Goal: Check status: Check status

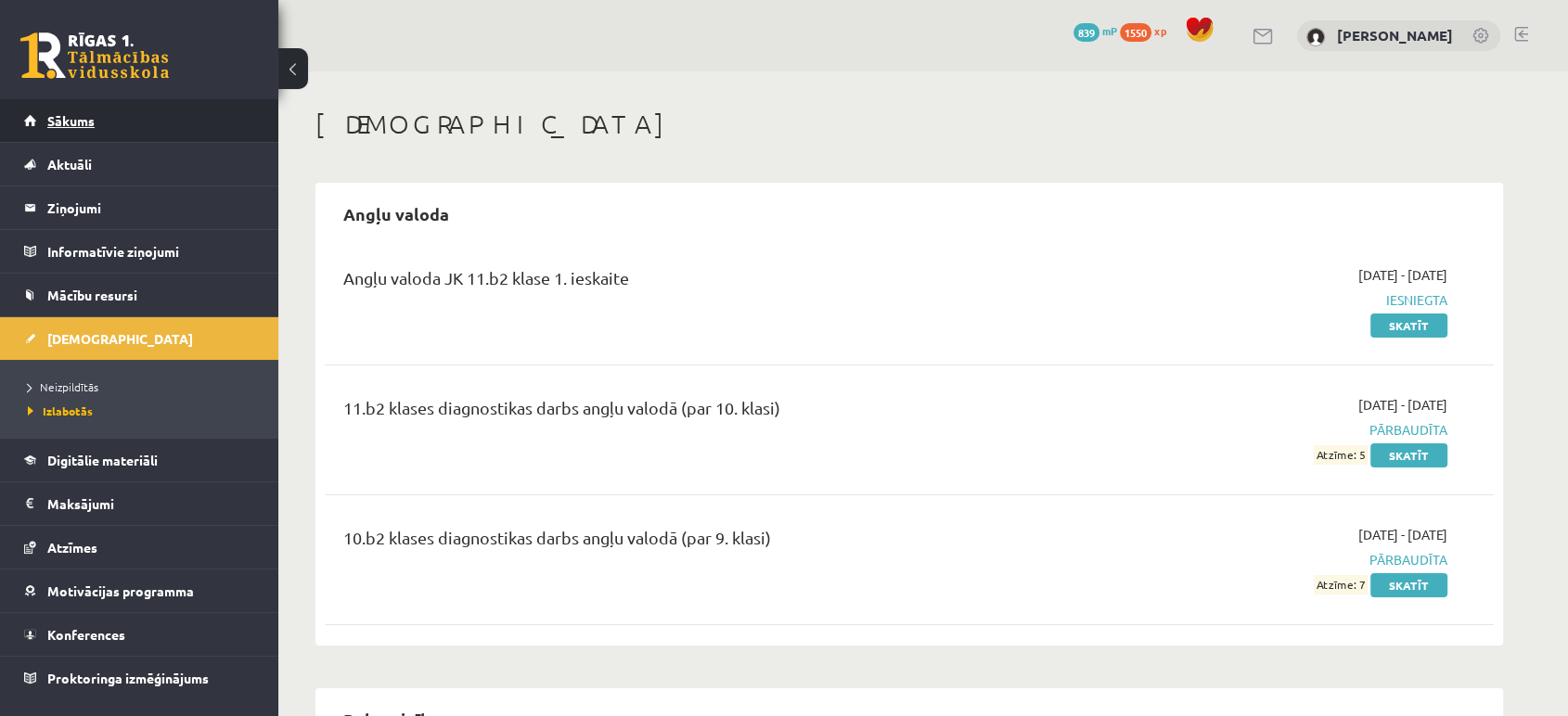
click at [91, 131] on link "Sākums" at bounding box center [140, 120] width 231 height 43
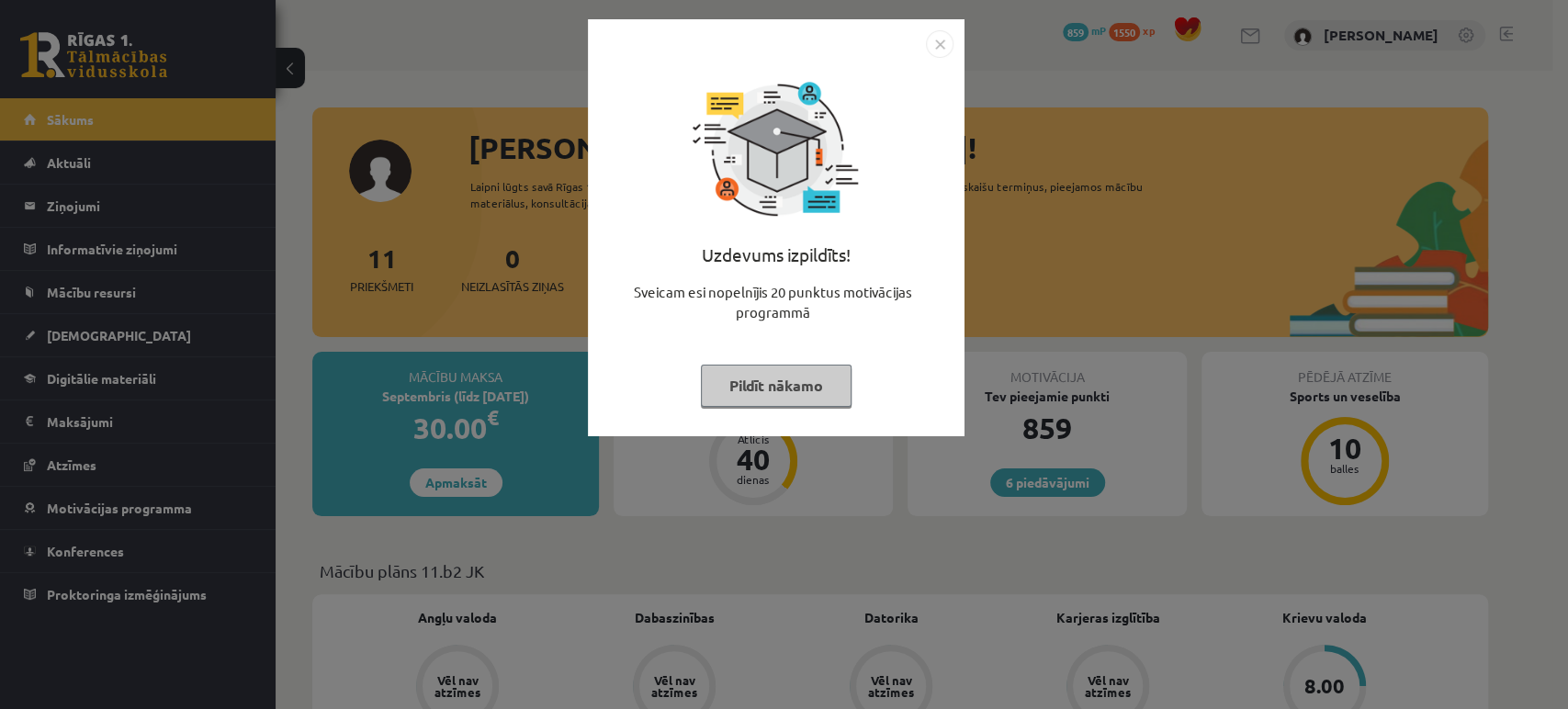
click at [944, 37] on img "Close" at bounding box center [940, 44] width 27 height 27
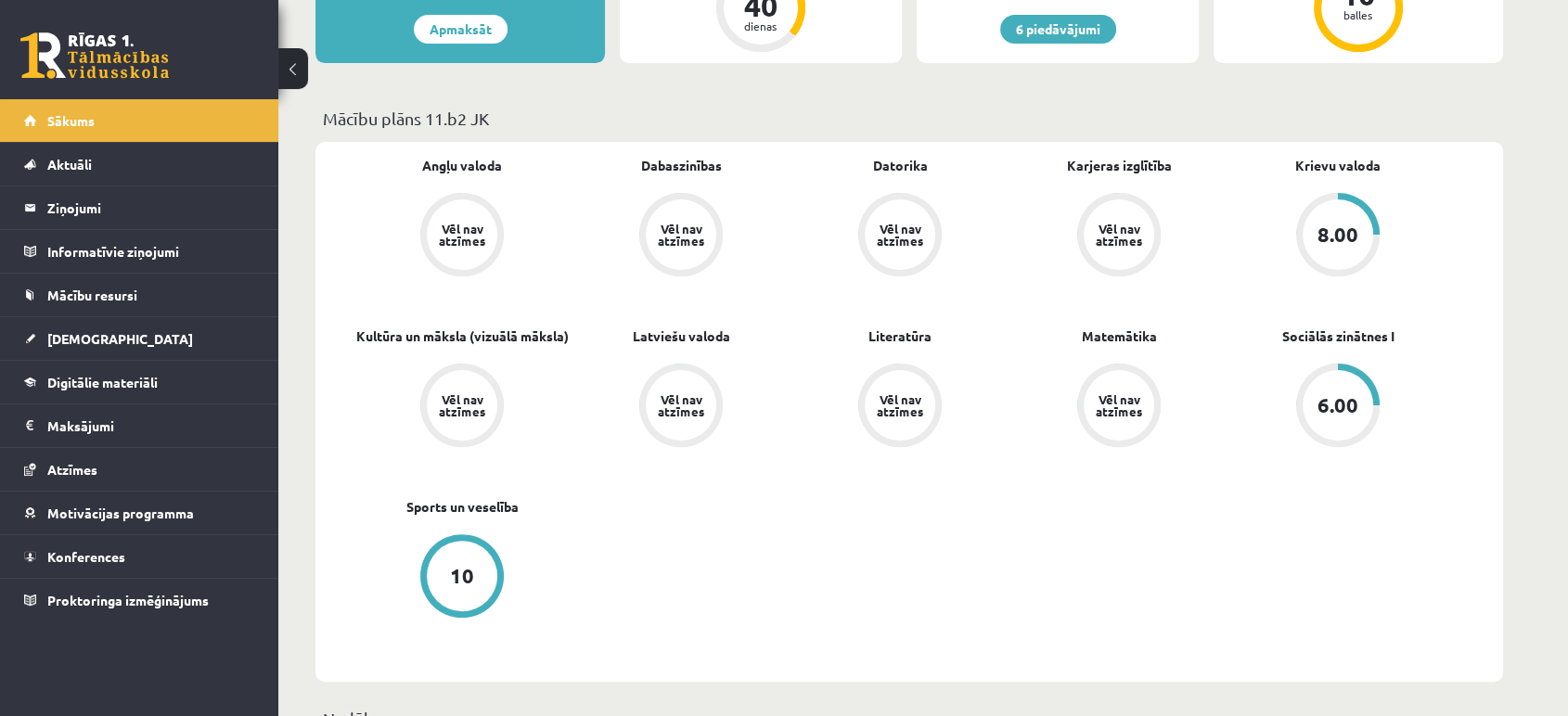
scroll to position [478, 0]
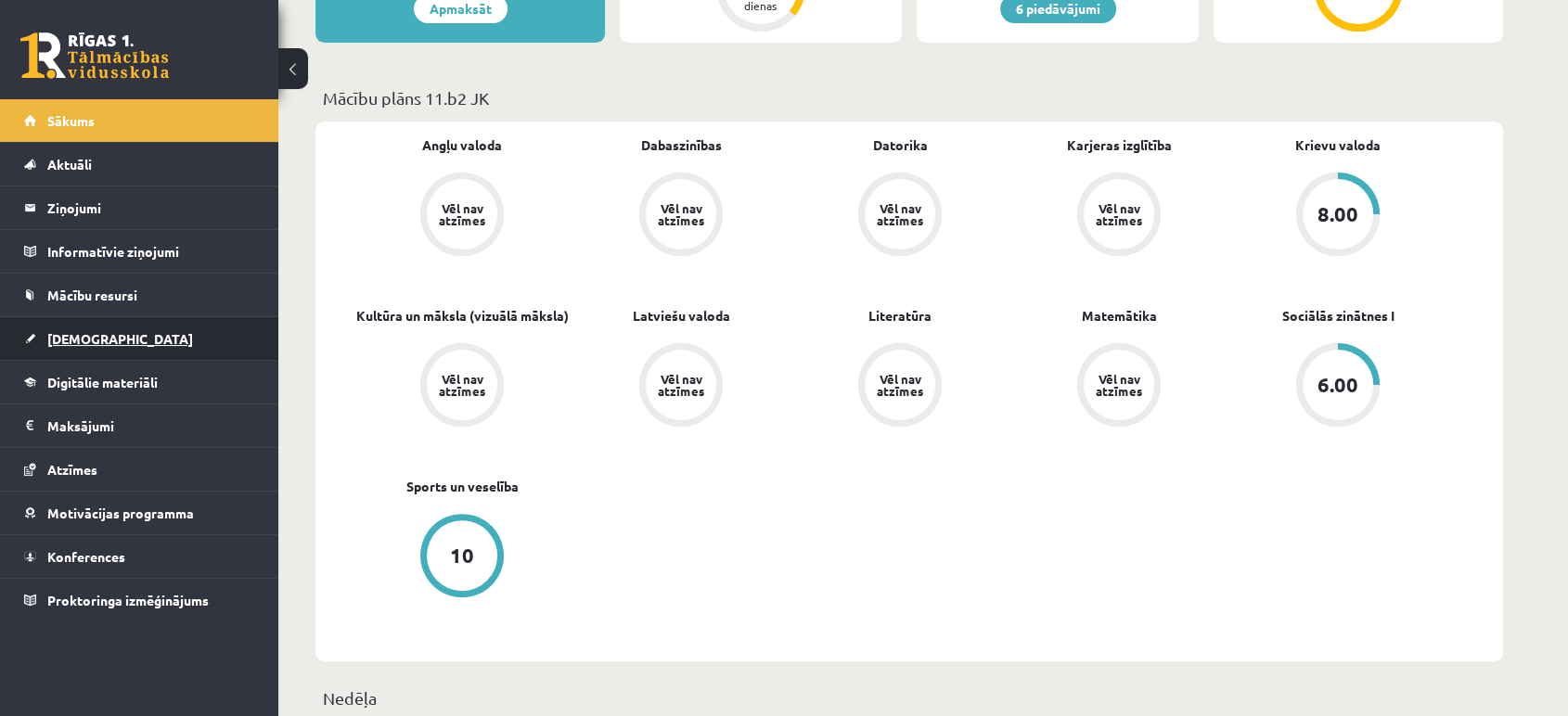
click at [108, 359] on link "[DEMOGRAPHIC_DATA]" at bounding box center [140, 338] width 231 height 43
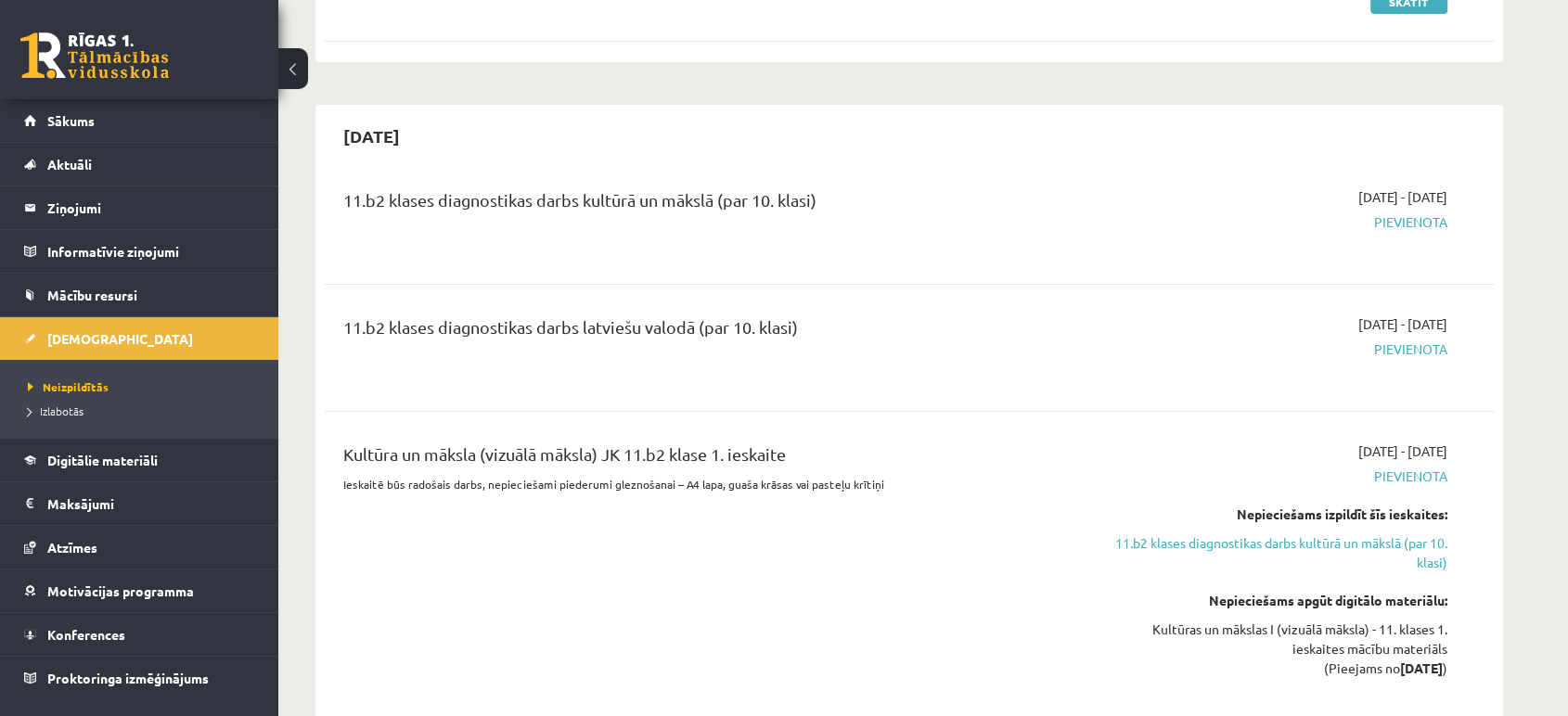
scroll to position [572, 0]
click at [50, 414] on span "Izlabotās" at bounding box center [55, 410] width 56 height 15
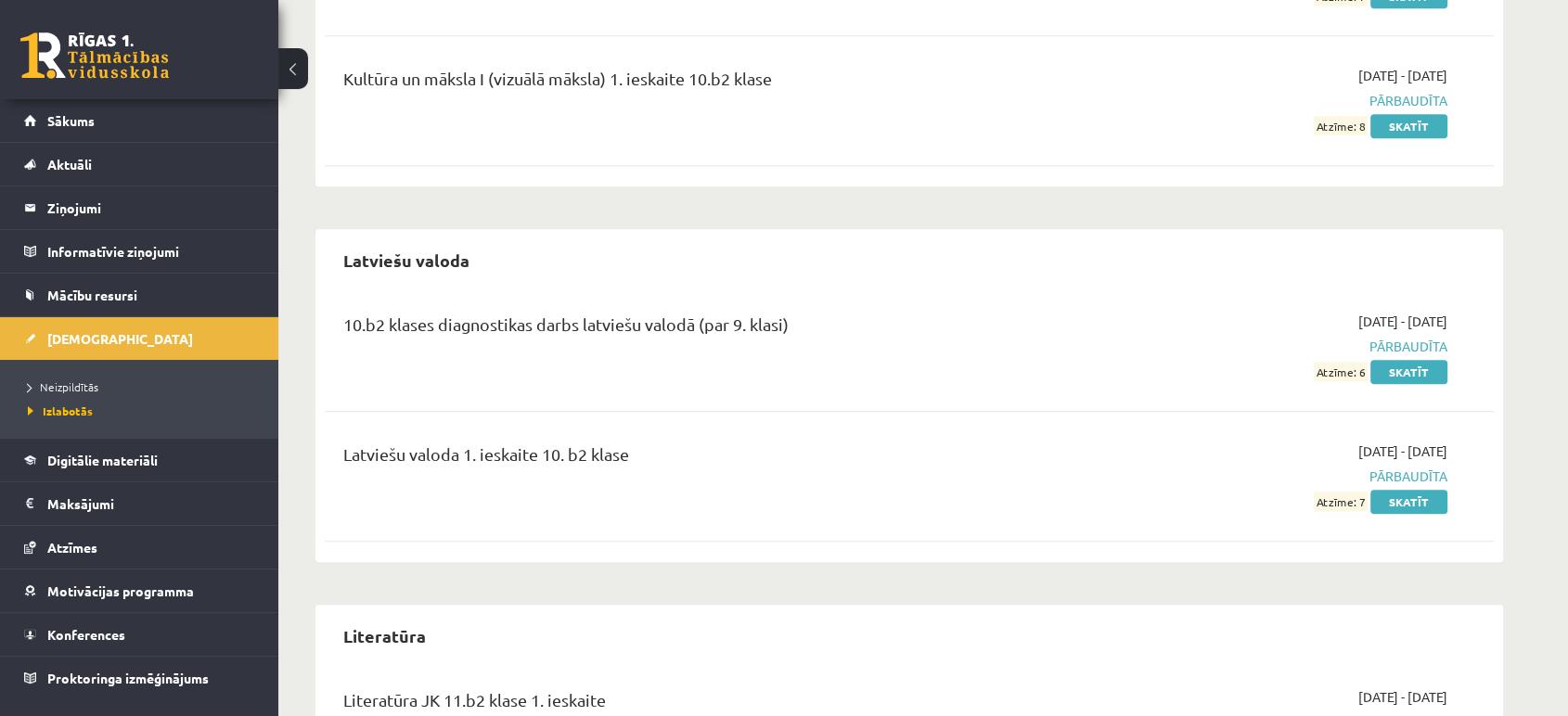
scroll to position [1966, 0]
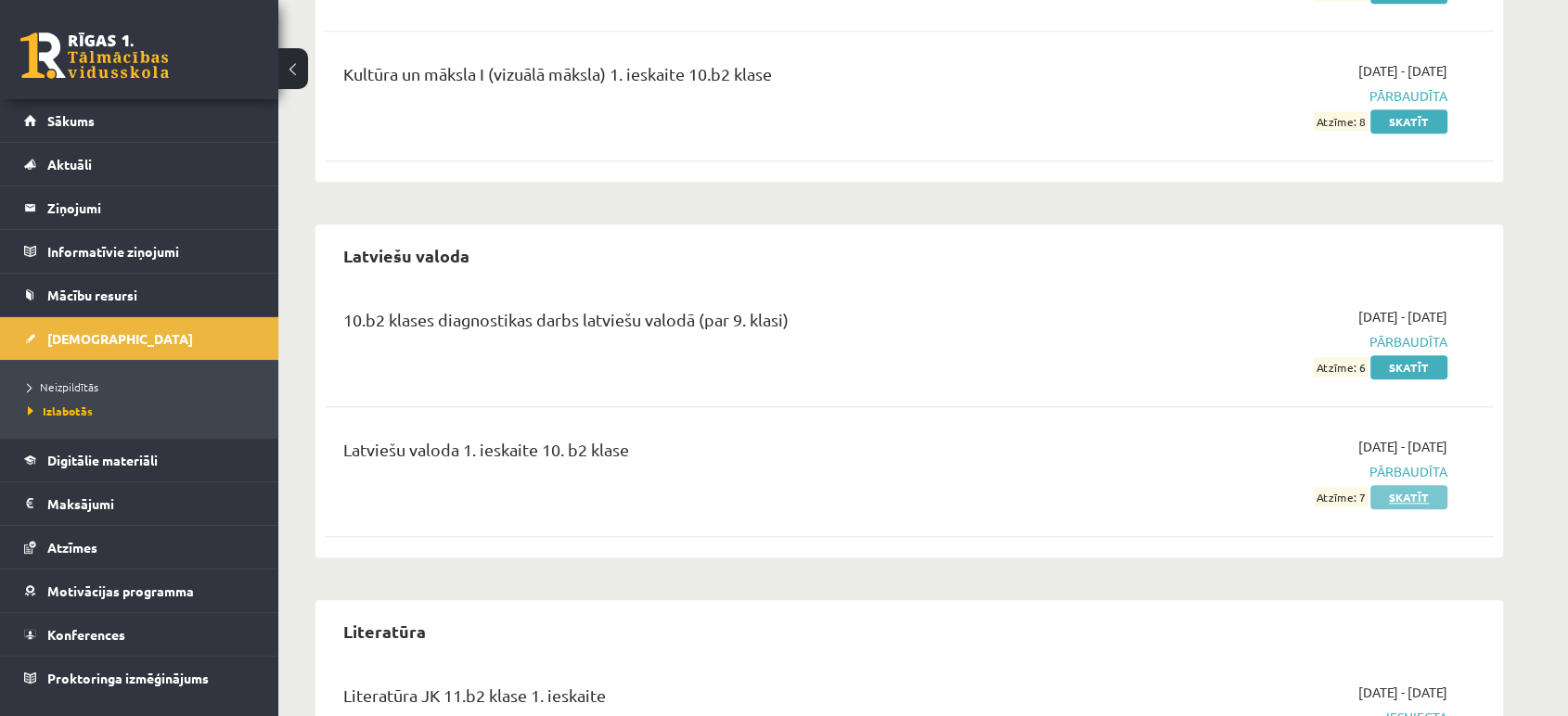
click at [1420, 491] on link "Skatīt" at bounding box center [1408, 497] width 77 height 24
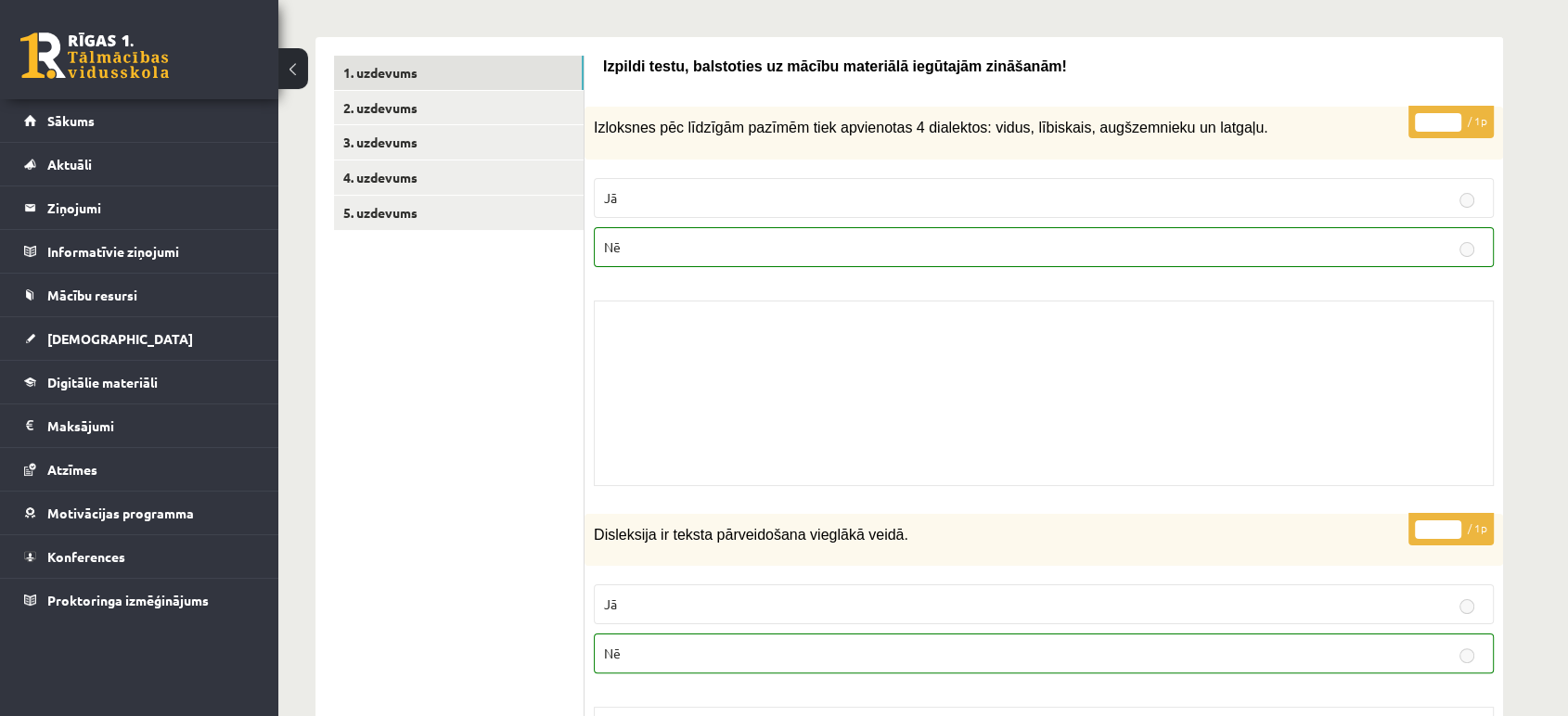
scroll to position [233, 0]
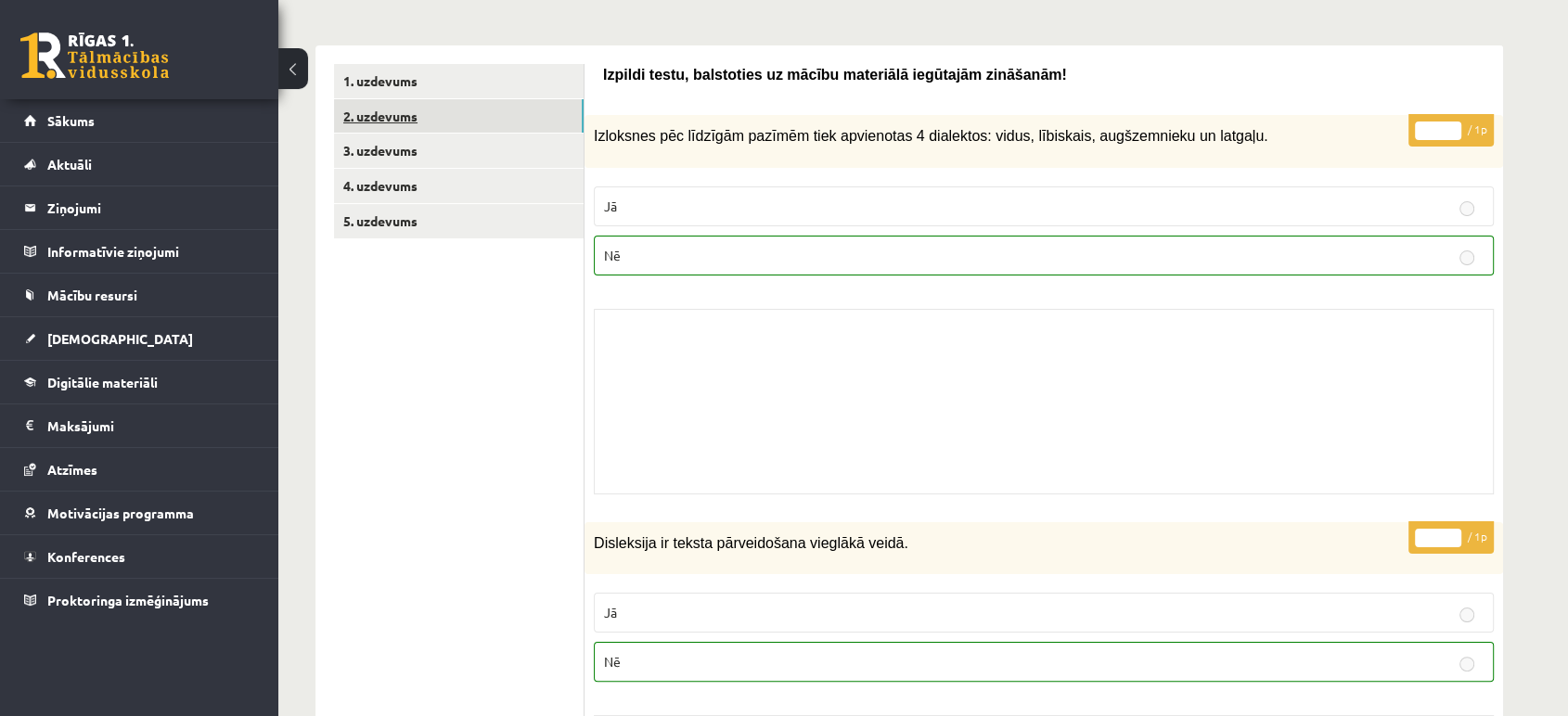
click at [436, 110] on link "2. uzdevums" at bounding box center [458, 115] width 250 height 34
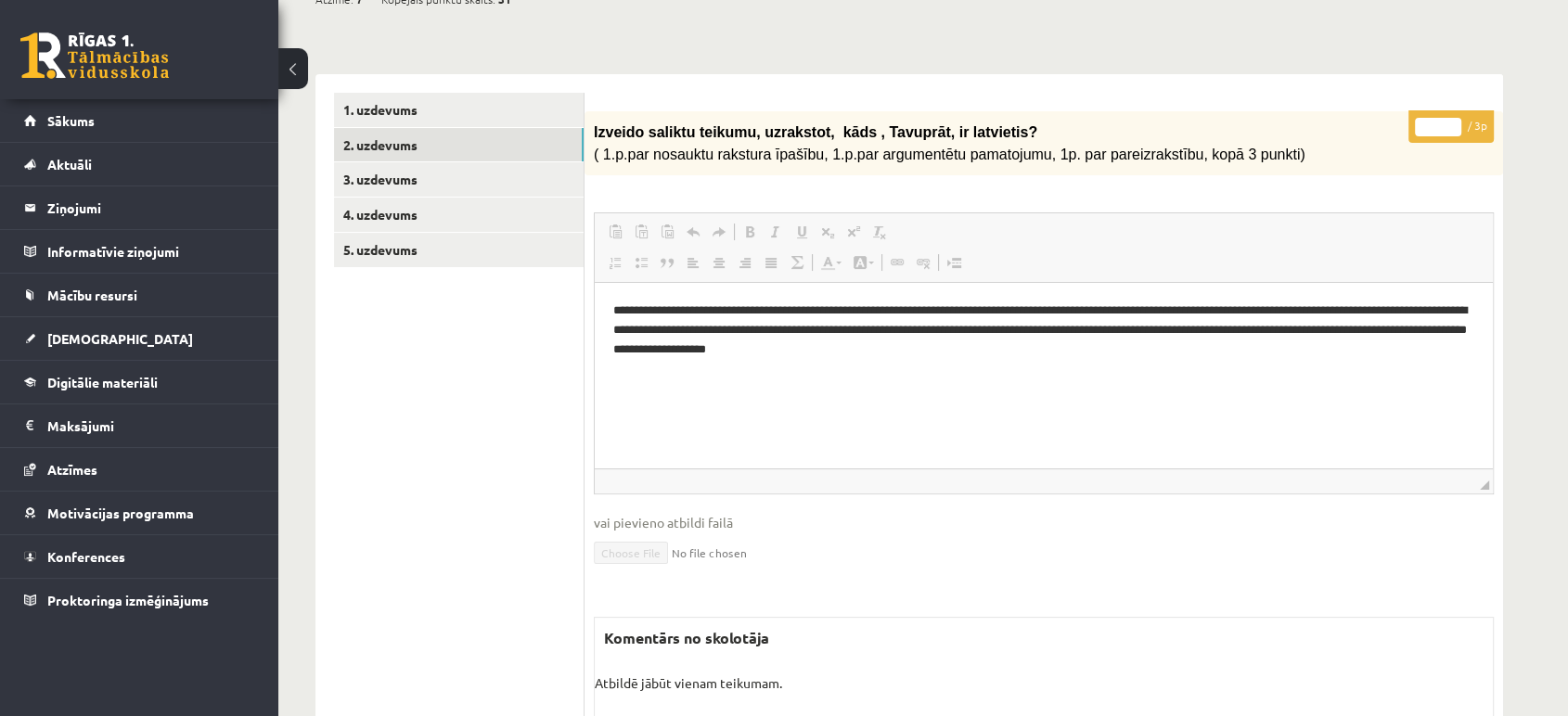
scroll to position [203, 0]
click at [403, 189] on link "3. uzdevums" at bounding box center [458, 180] width 250 height 34
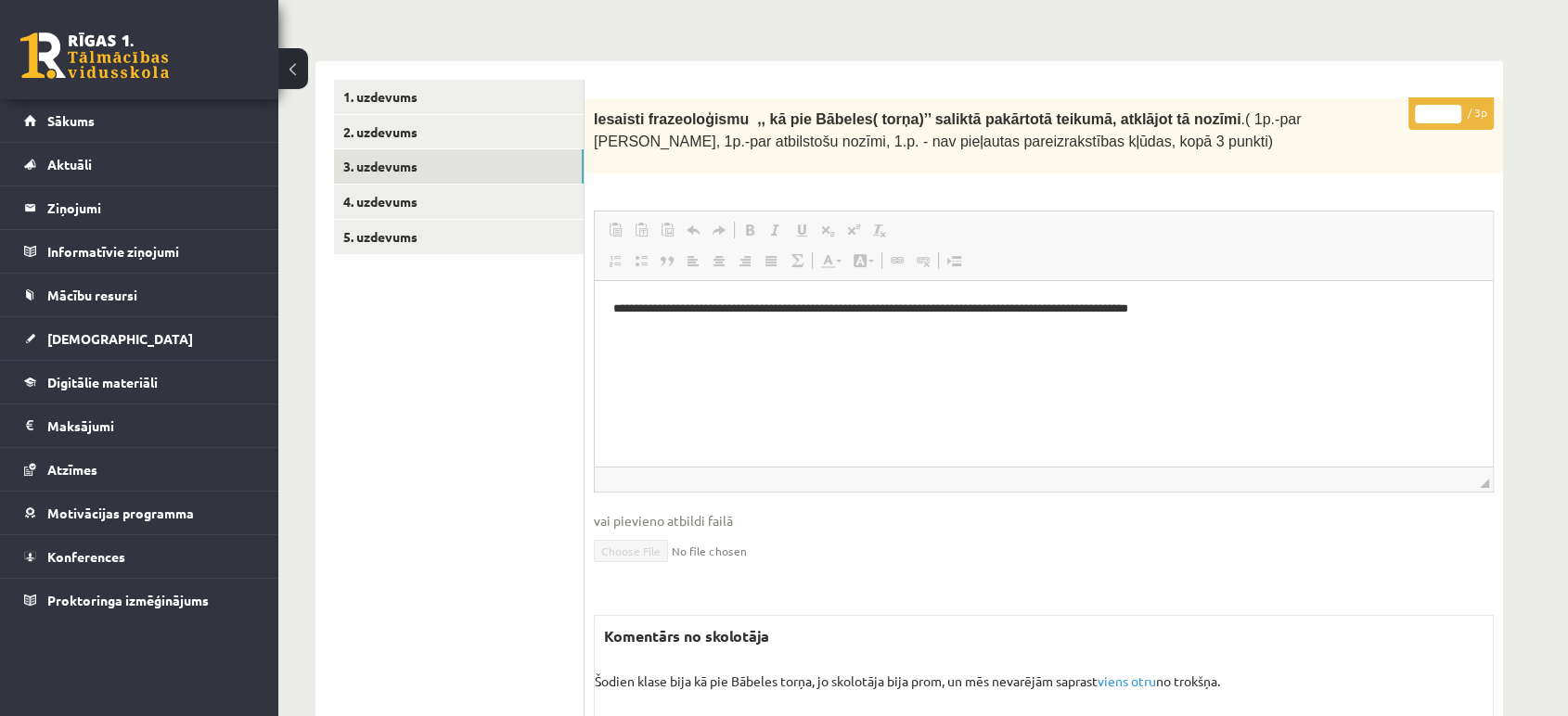
scroll to position [215, 0]
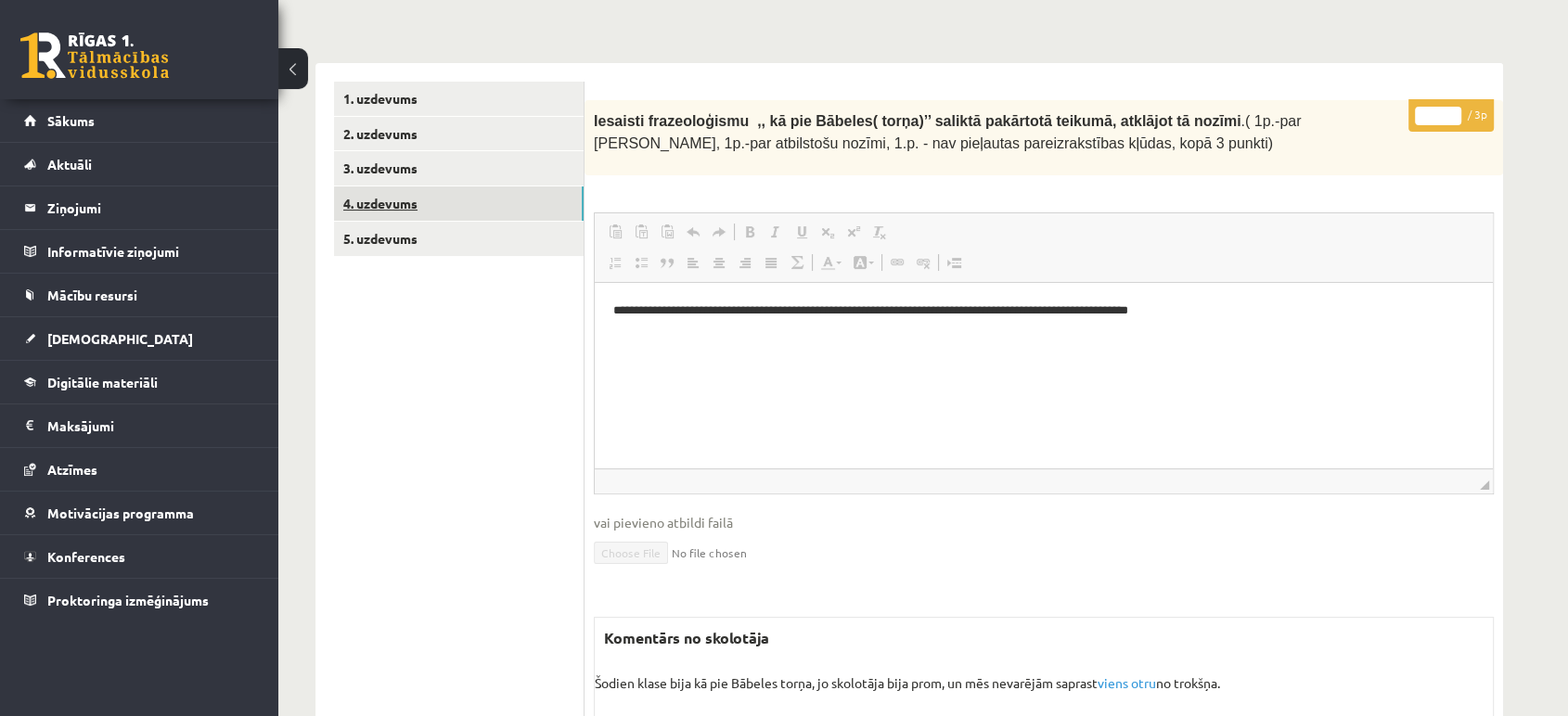
click at [409, 198] on link "4. uzdevums" at bounding box center [458, 203] width 250 height 34
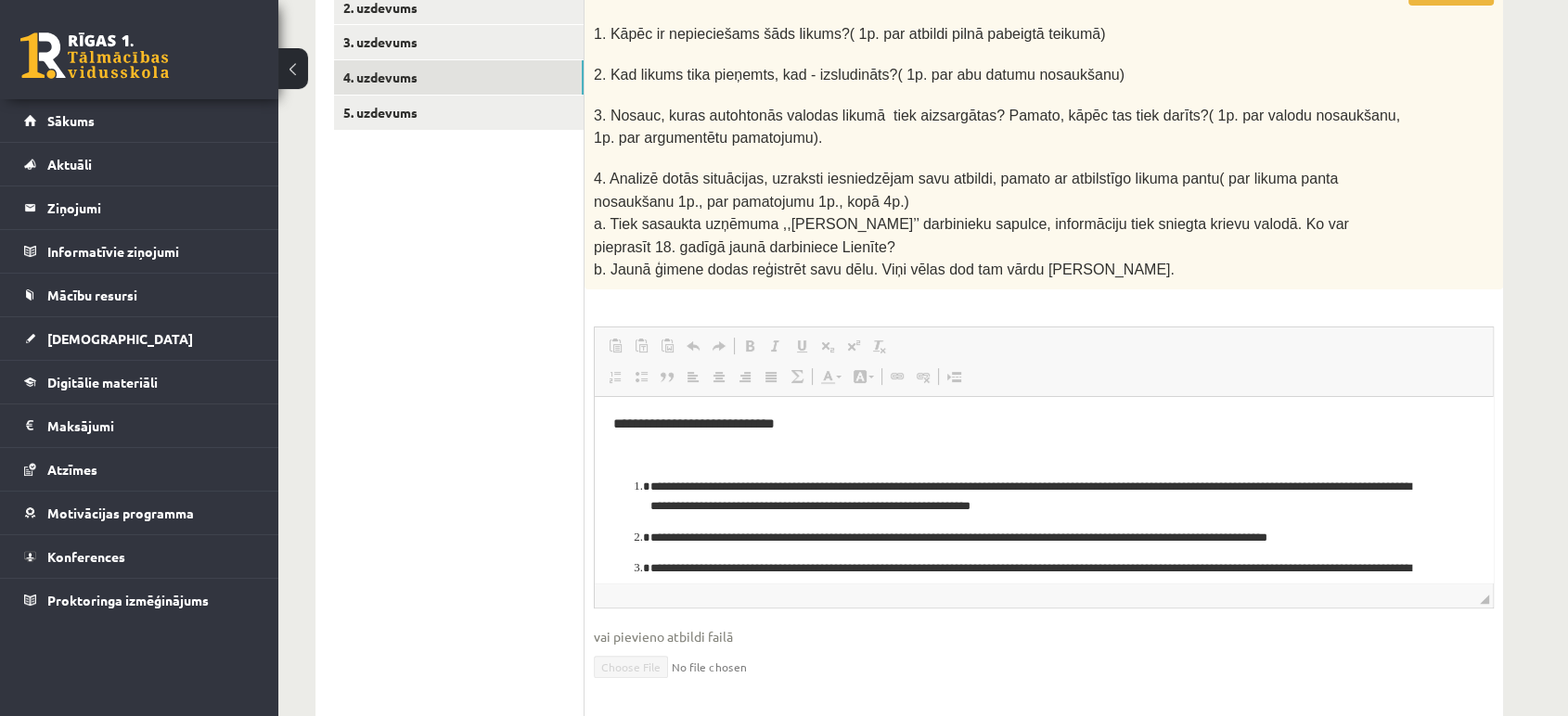
scroll to position [337, 0]
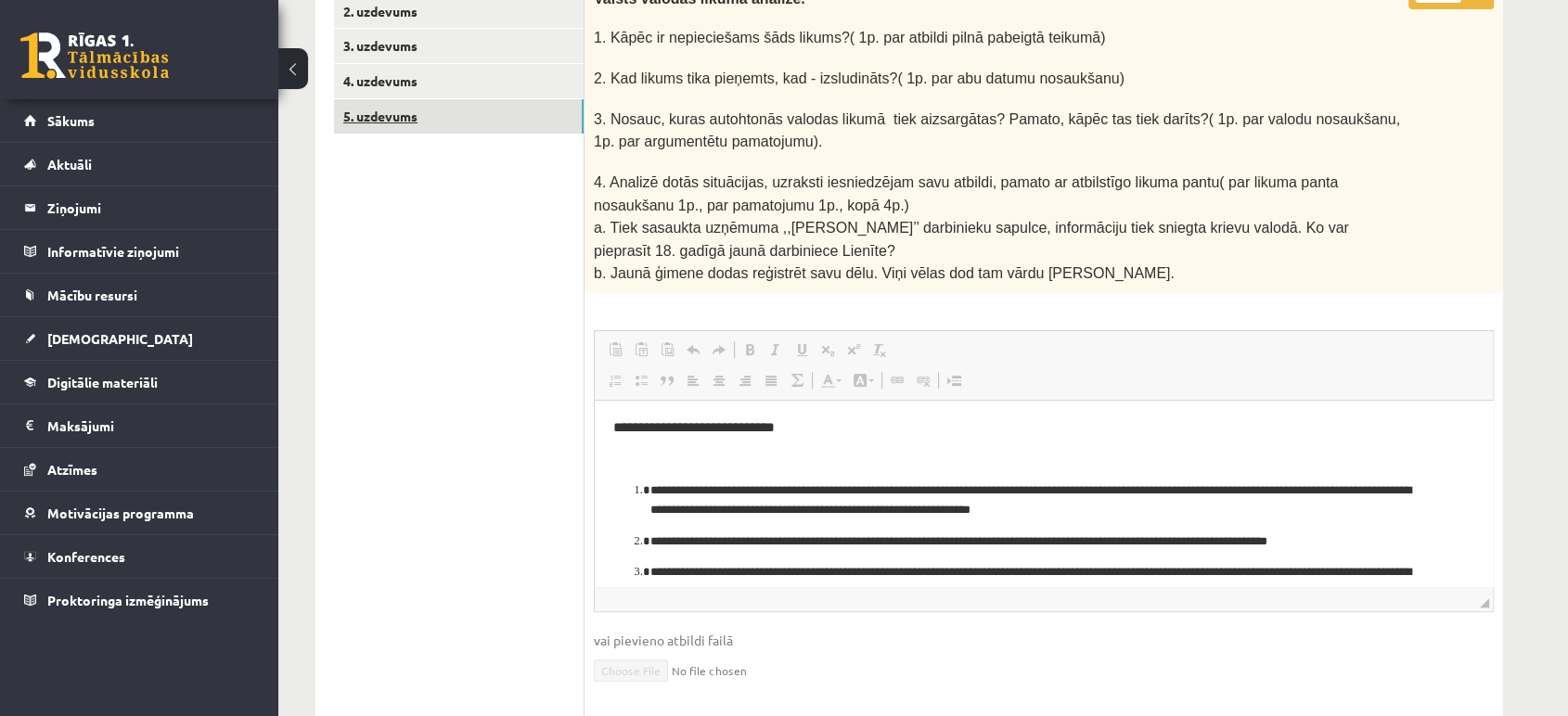
click at [365, 113] on link "5. uzdevums" at bounding box center [458, 115] width 250 height 34
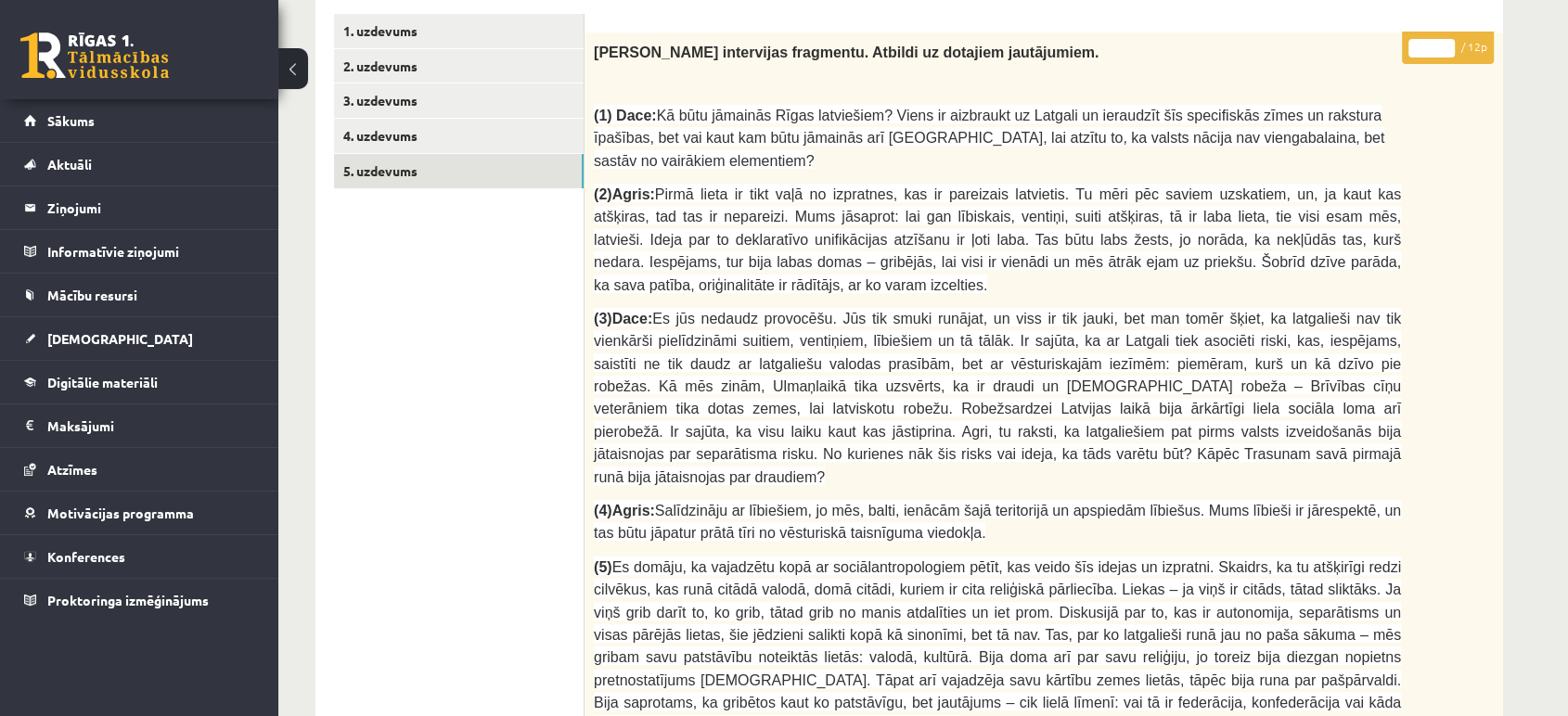
scroll to position [0, 0]
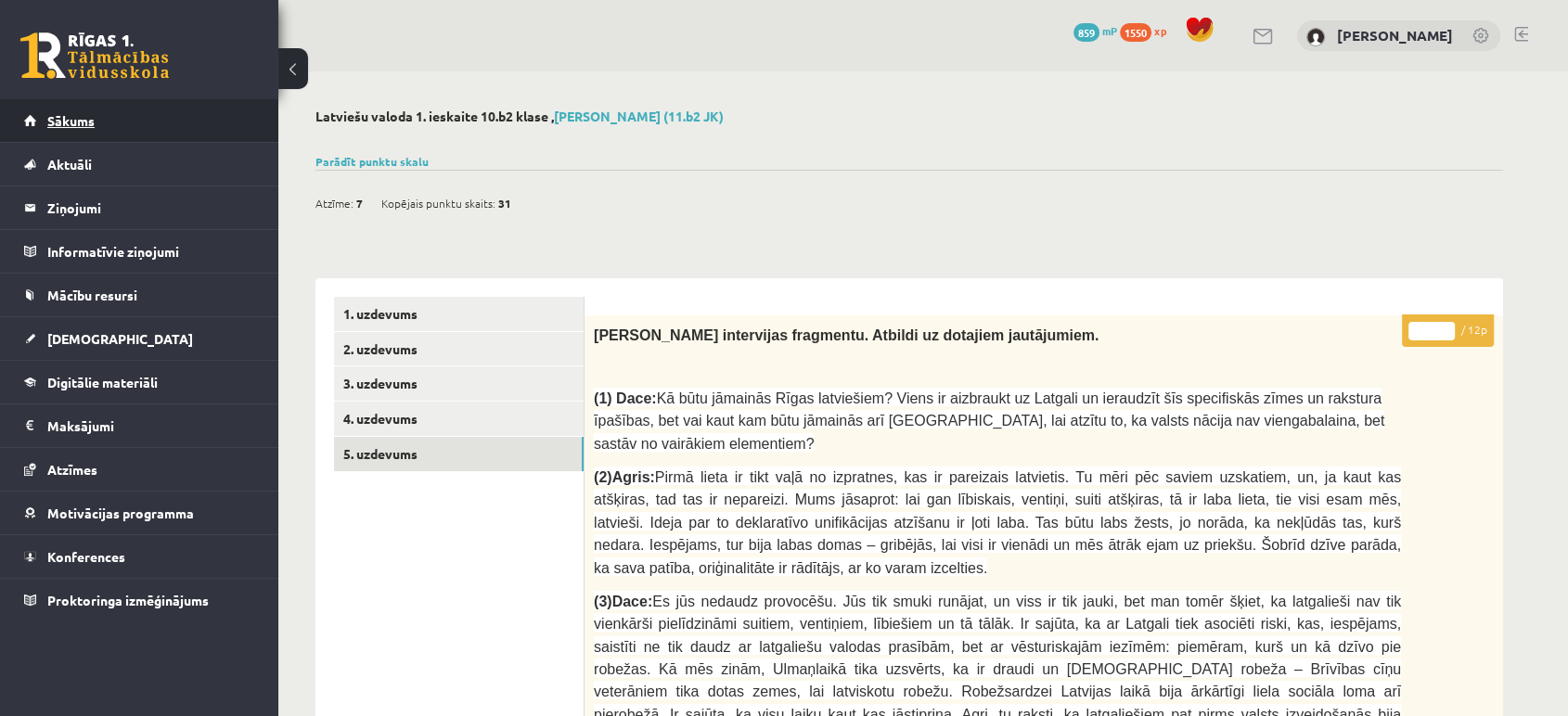
click at [131, 130] on link "Sākums" at bounding box center [140, 120] width 231 height 43
